Goal: Check status

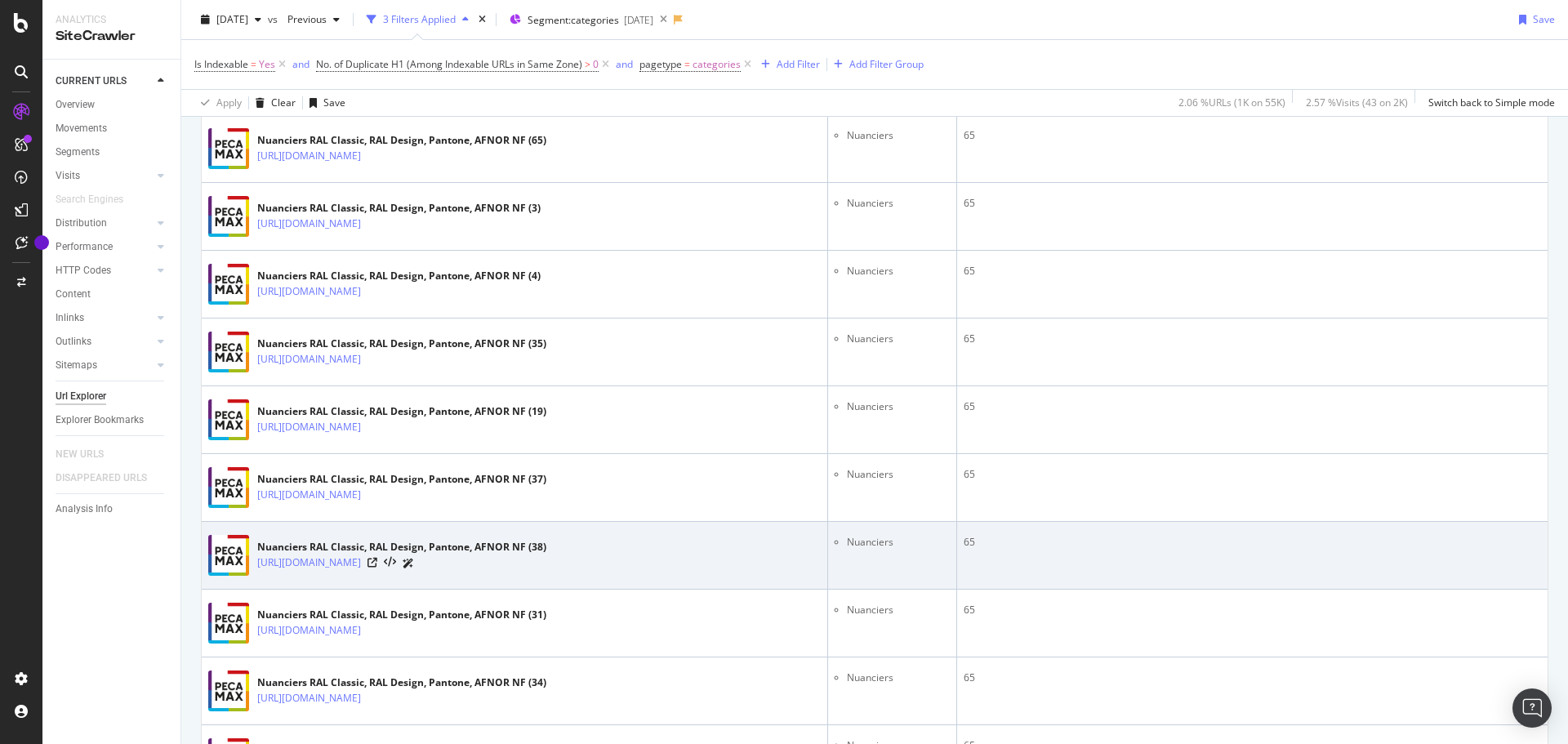
scroll to position [327, 0]
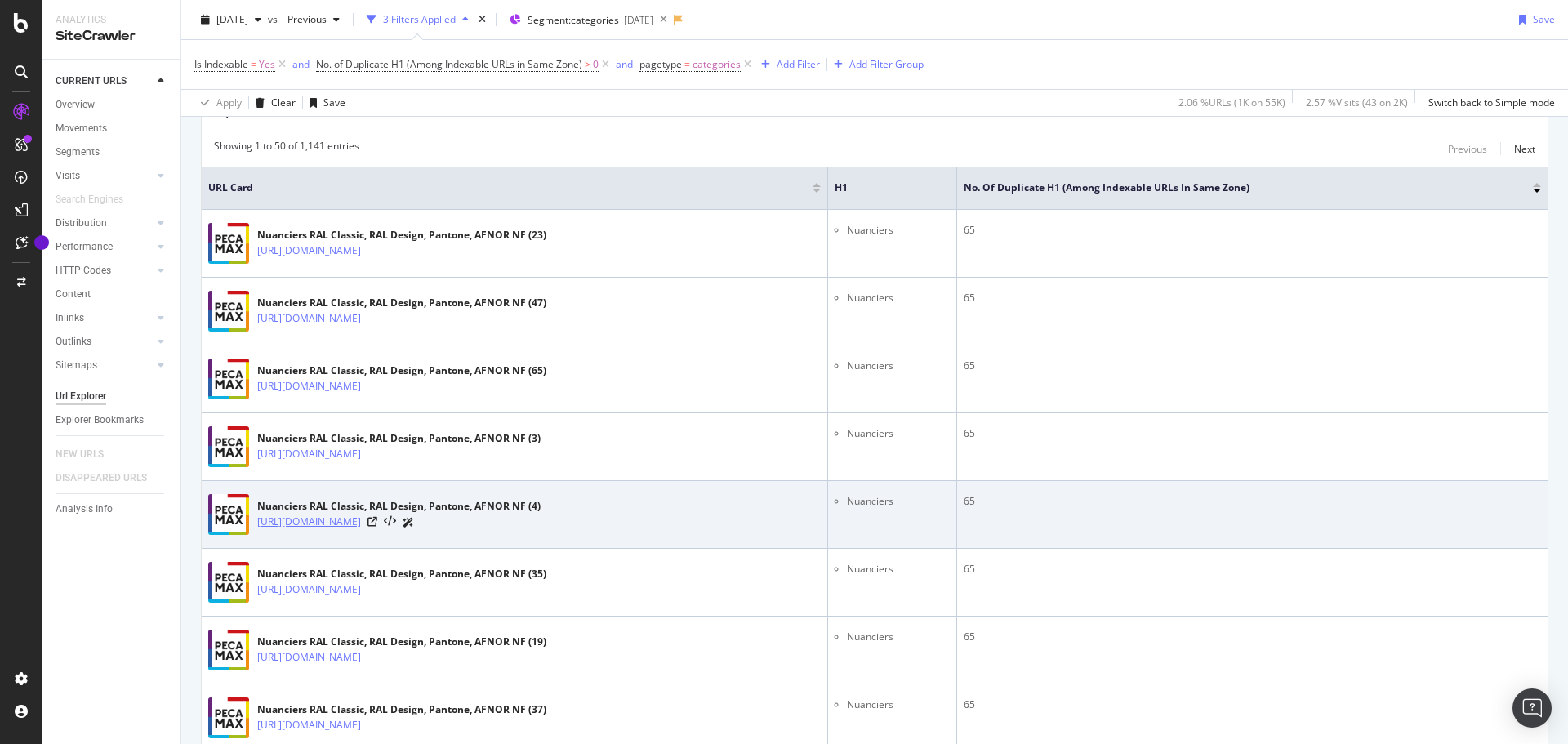
click at [361, 522] on link "[URL][DOMAIN_NAME]" at bounding box center [309, 522] width 103 height 16
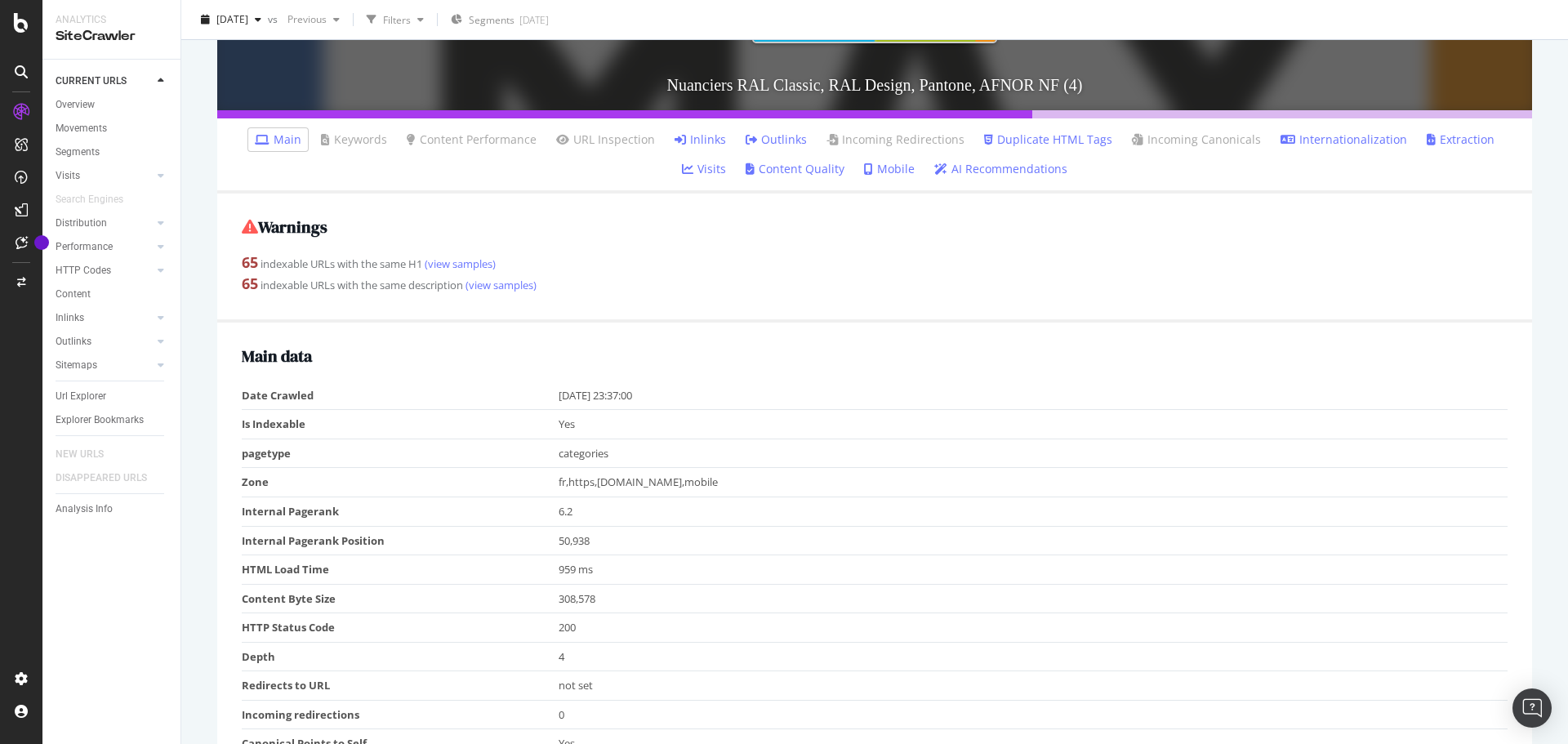
scroll to position [491, 0]
